Goal: Find specific page/section: Find specific page/section

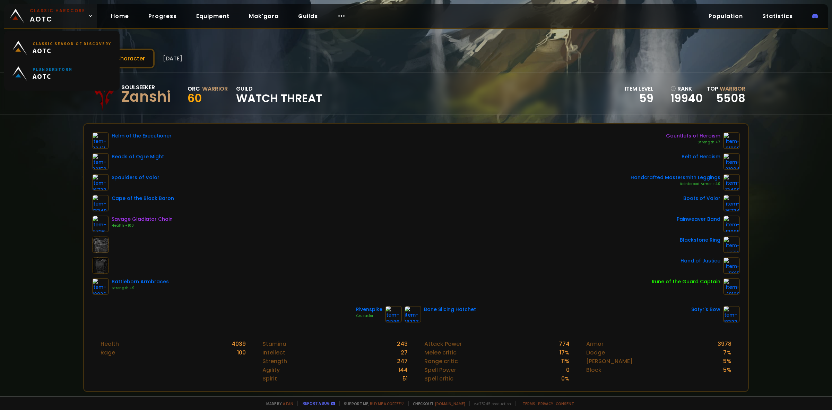
click at [54, 17] on span "Classic Hardcore AOTC" at bounding box center [57, 16] width 55 height 17
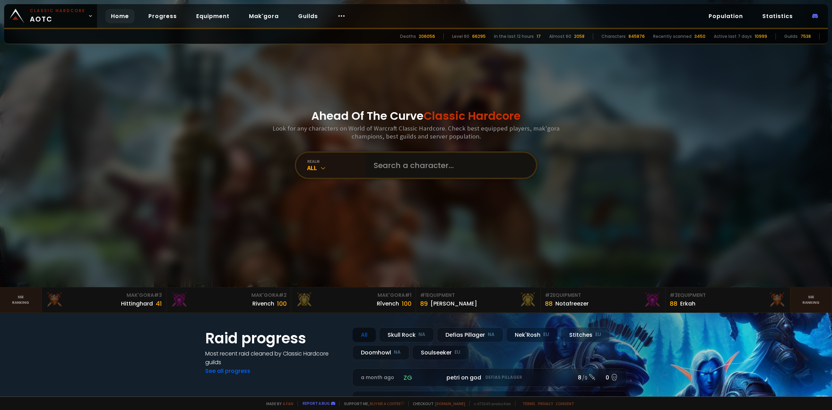
click at [411, 163] on input "text" at bounding box center [449, 165] width 158 height 25
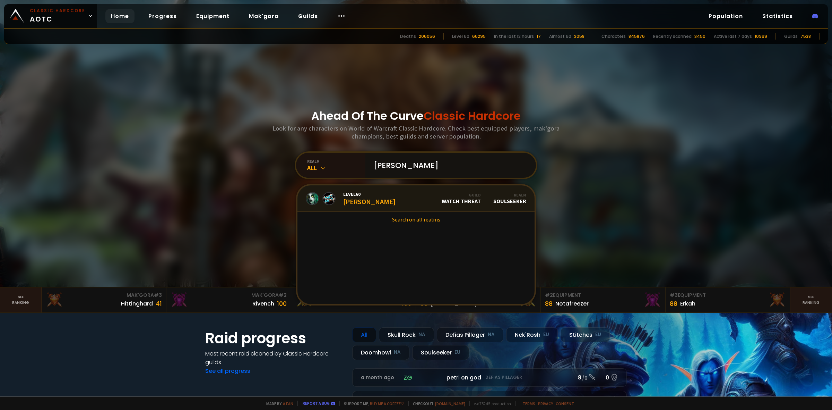
type input "[PERSON_NAME]"
click at [373, 205] on link "Level 60 Yukiell Guild Watch Threat Realm Soulseeker" at bounding box center [416, 198] width 237 height 26
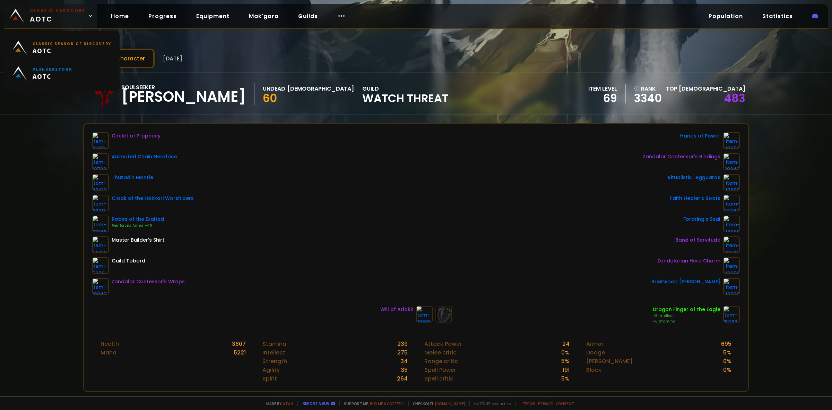
click at [60, 21] on span "Classic Hardcore AOTC" at bounding box center [57, 16] width 55 height 17
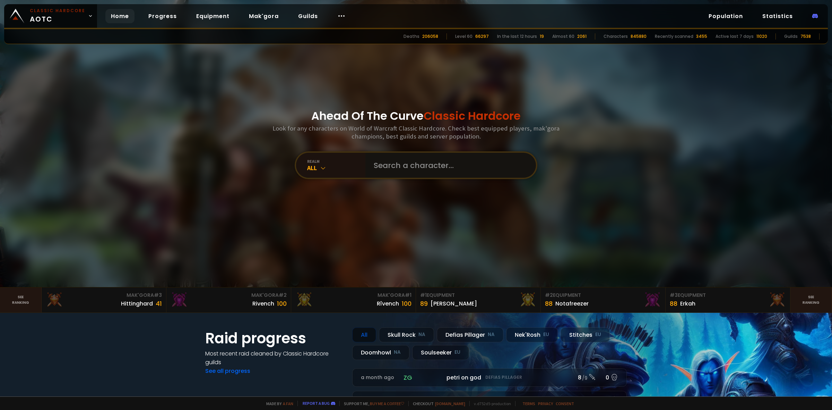
click at [408, 166] on input "text" at bounding box center [449, 165] width 158 height 25
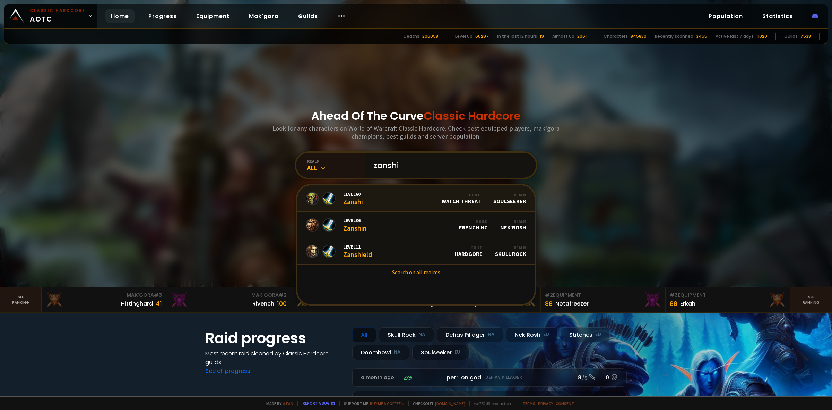
type input "zanshi"
click at [395, 194] on link "Level 60 Zanshi Guild Watch Threat Realm Soulseeker" at bounding box center [416, 198] width 237 height 26
